Goal: Task Accomplishment & Management: Use online tool/utility

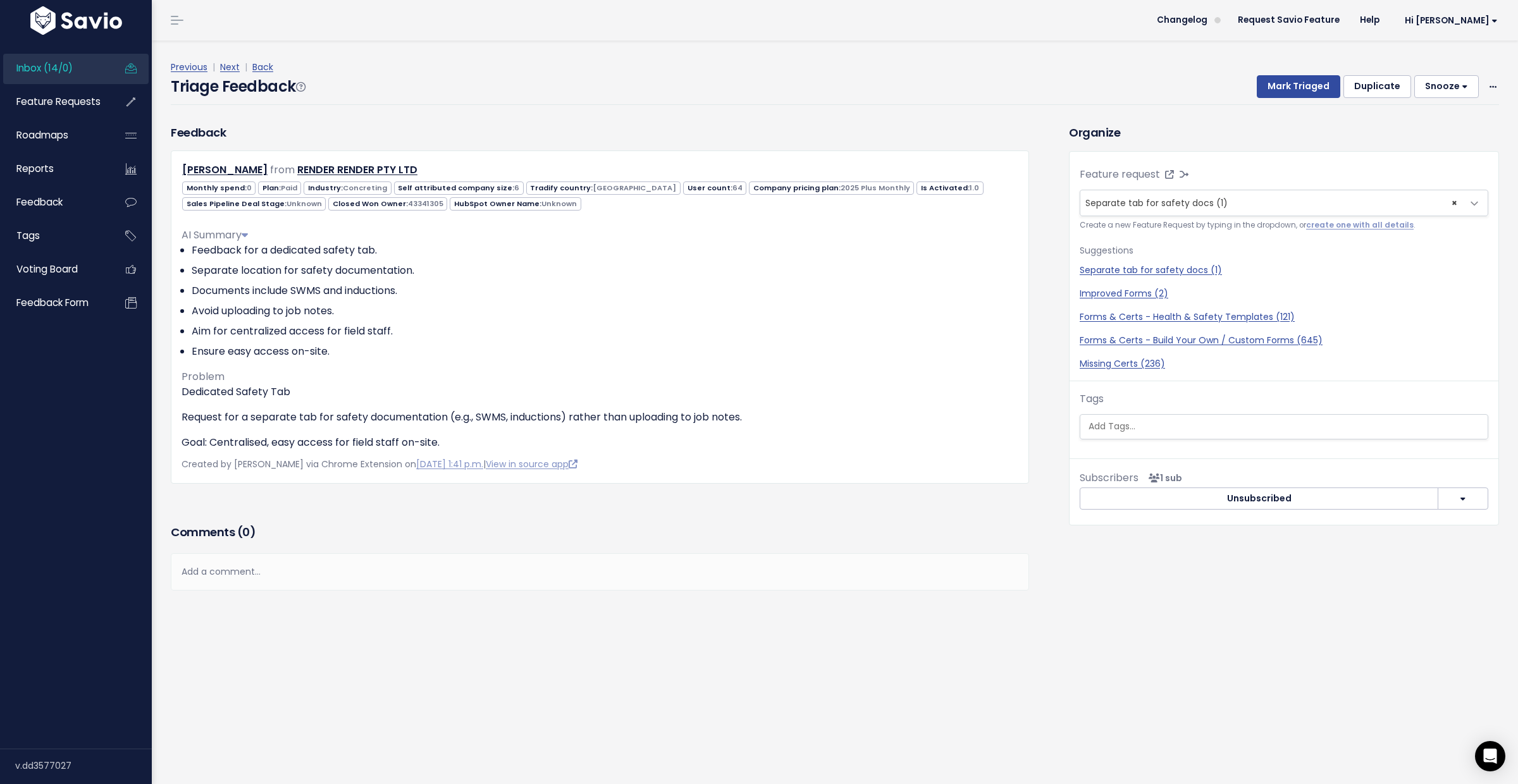
click at [60, 67] on span "Inbox (14/0)" at bounding box center [44, 68] width 56 height 13
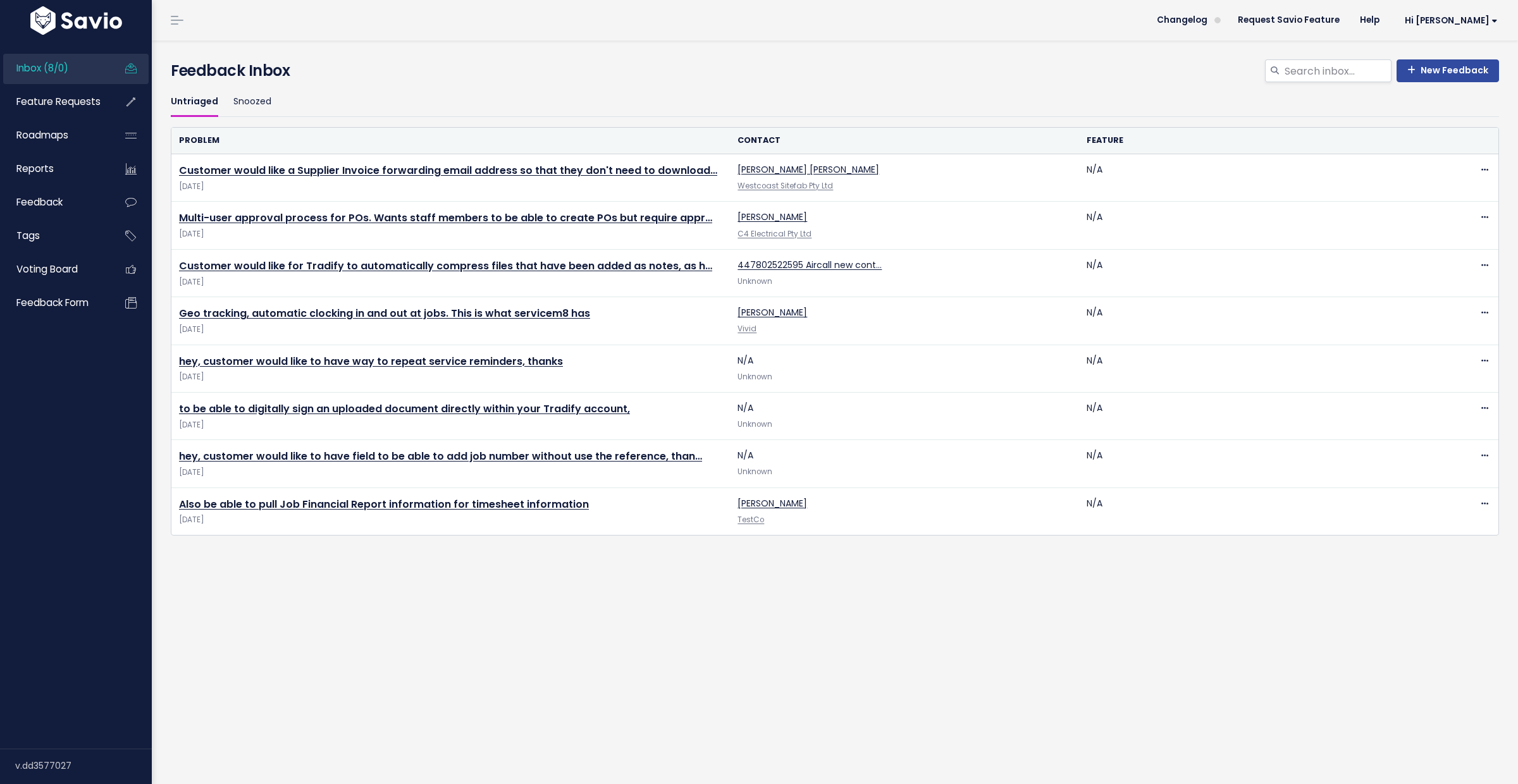
click at [41, 65] on span "Inbox (8/0)" at bounding box center [43, 68] width 52 height 13
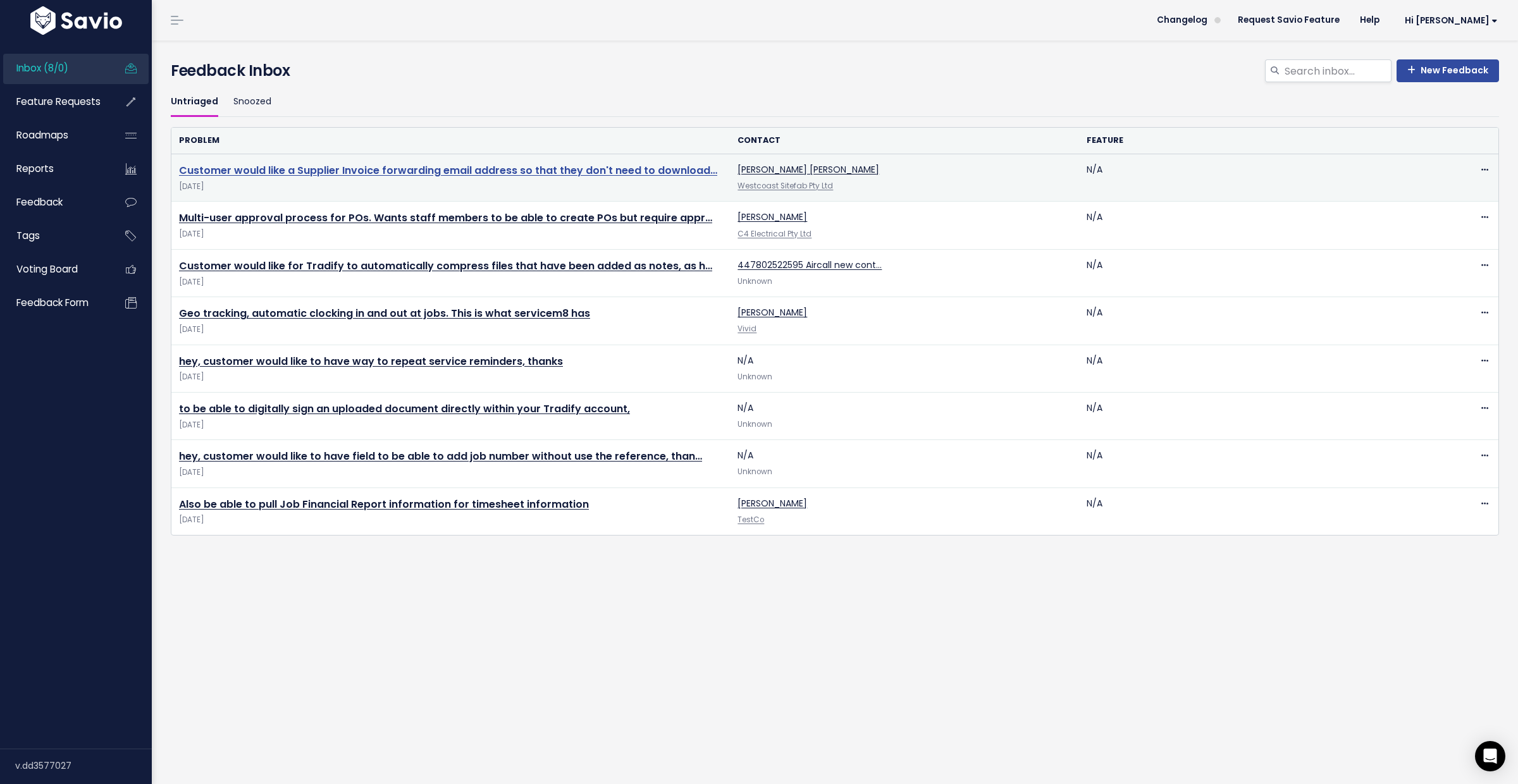
click at [243, 172] on link "Customer would like a Supplier Invoice forwarding email address so that they do…" at bounding box center [448, 170] width 538 height 14
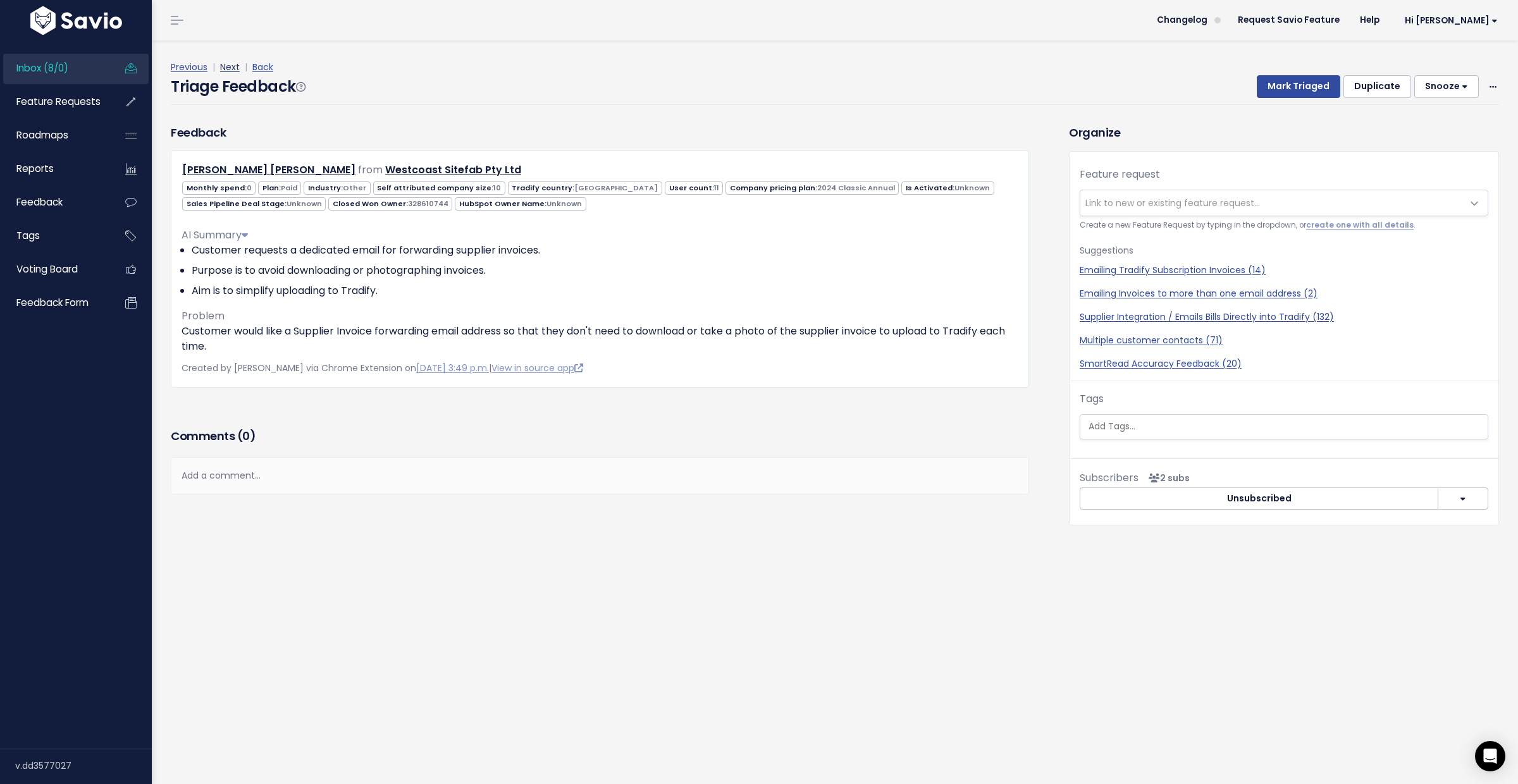
click at [226, 60] on link "Next" at bounding box center [230, 66] width 19 height 13
